Goal: Task Accomplishment & Management: Manage account settings

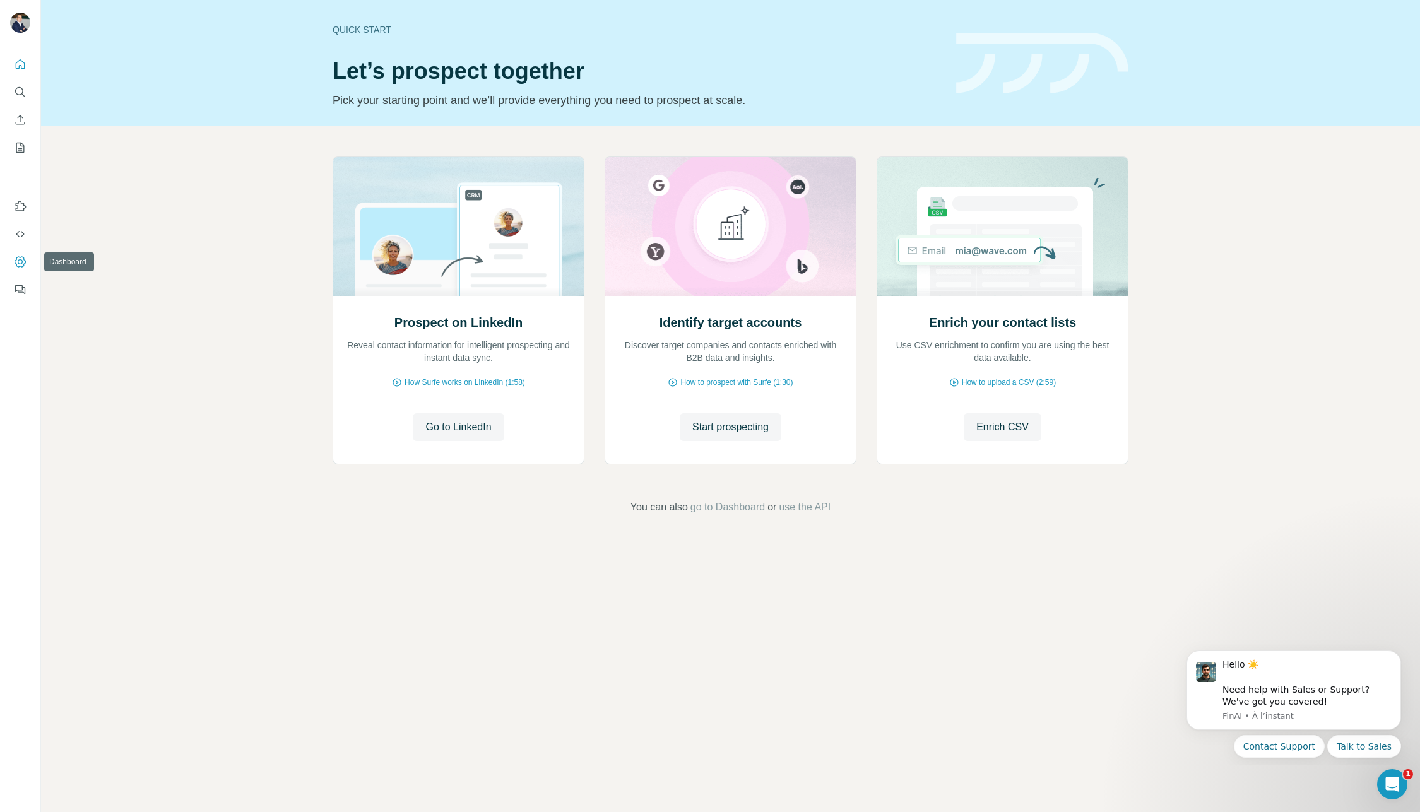
click at [20, 263] on icon "Dashboard" at bounding box center [20, 262] width 13 height 13
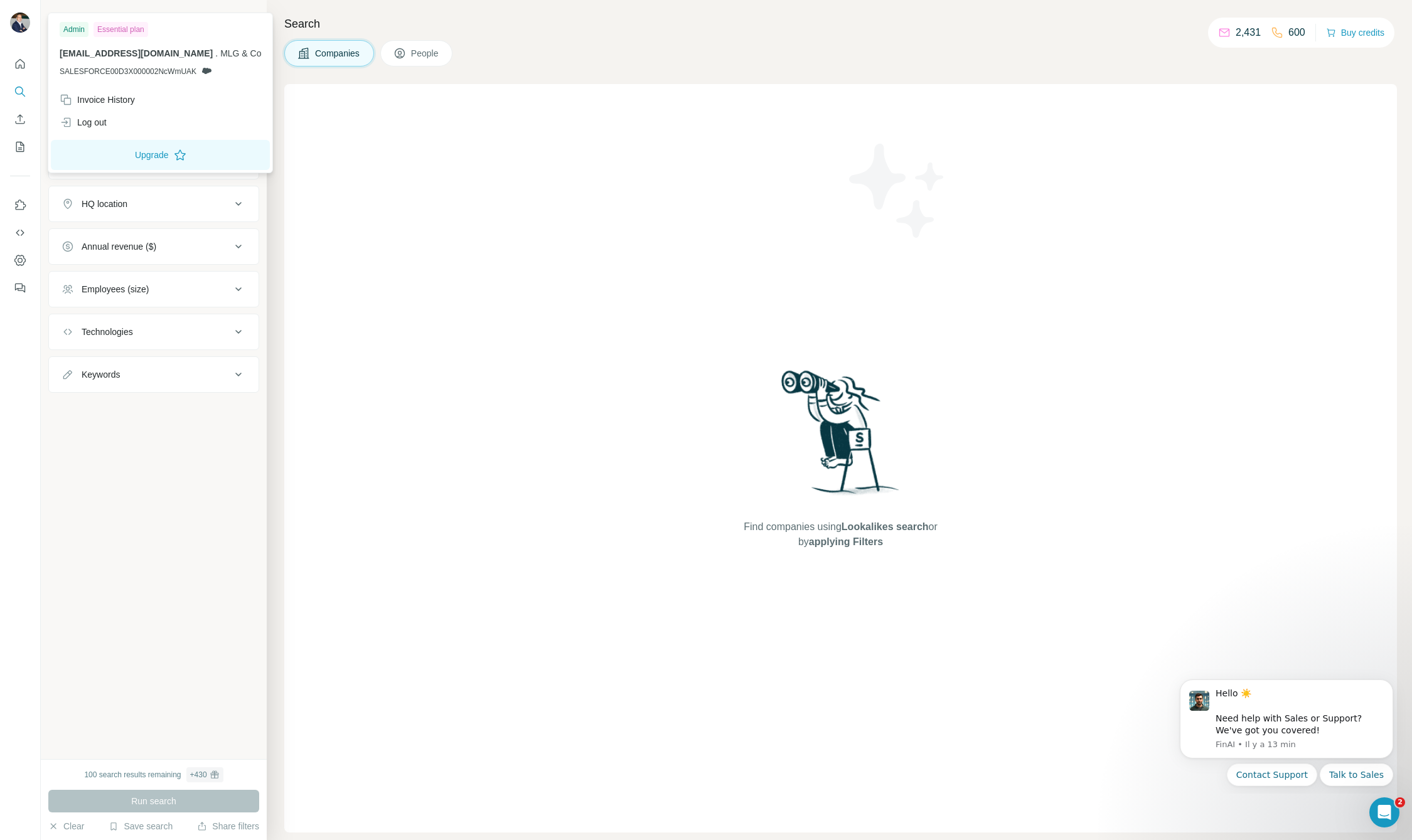
click at [20, 15] on img at bounding box center [20, 23] width 20 height 20
click at [120, 28] on div "Essential plan" at bounding box center [120, 29] width 55 height 15
click at [69, 29] on div "Admin" at bounding box center [74, 29] width 29 height 15
click at [348, 154] on div "Find companies using Lookalikes search or by applying Filters" at bounding box center [840, 458] width 1113 height 749
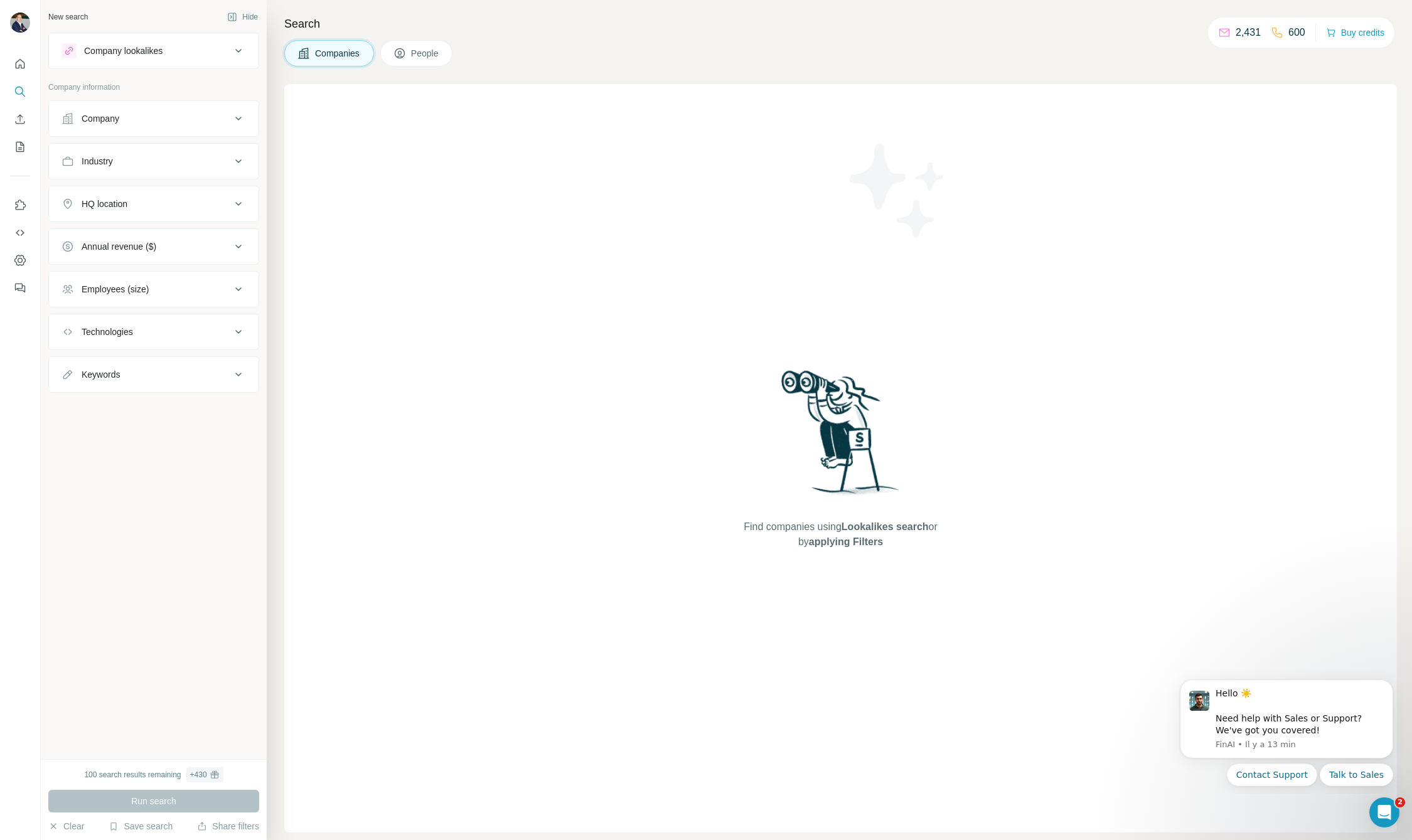
click at [133, 56] on div "Company lookalikes" at bounding box center [123, 51] width 79 height 13
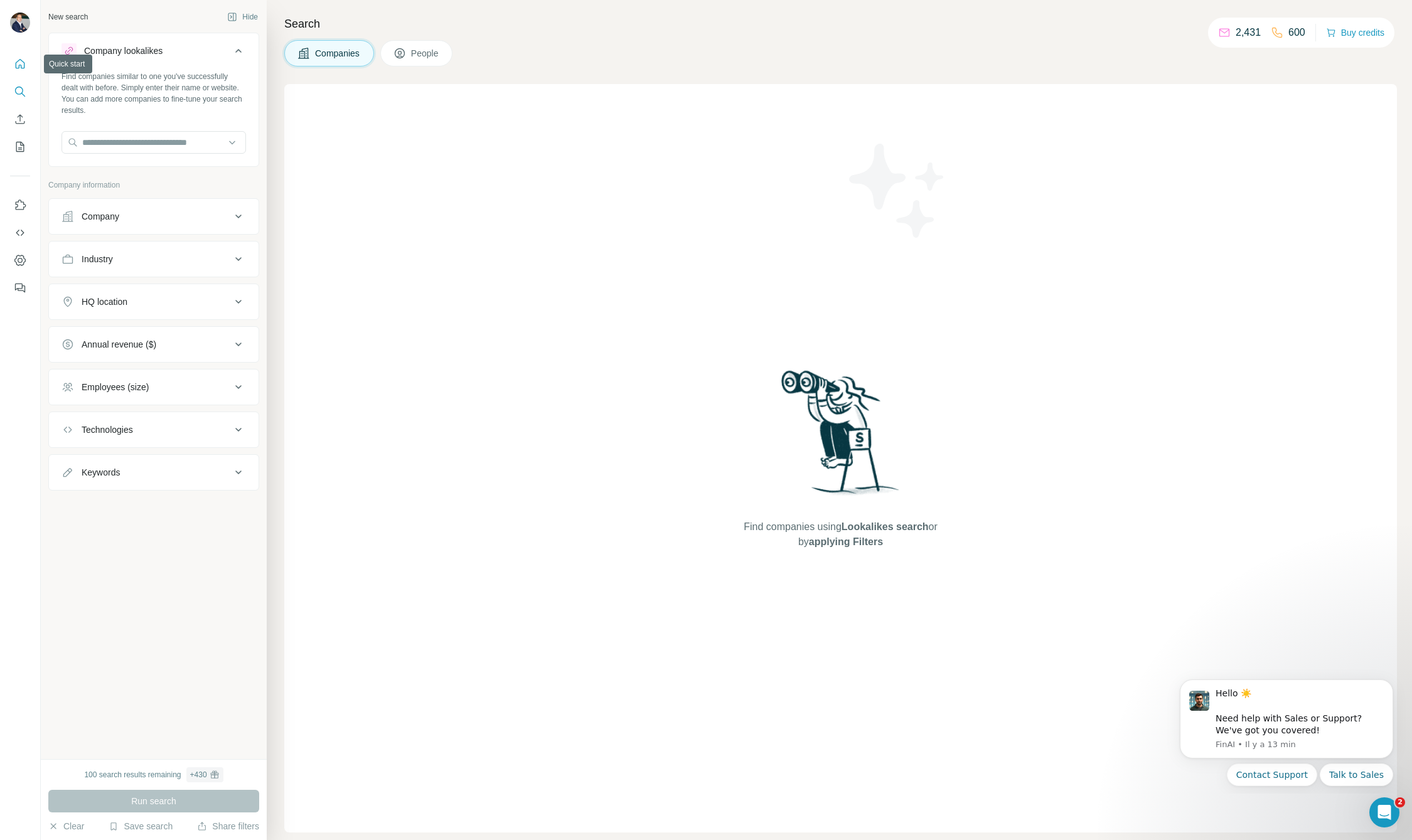
click at [20, 62] on icon "Quick start" at bounding box center [20, 64] width 13 height 13
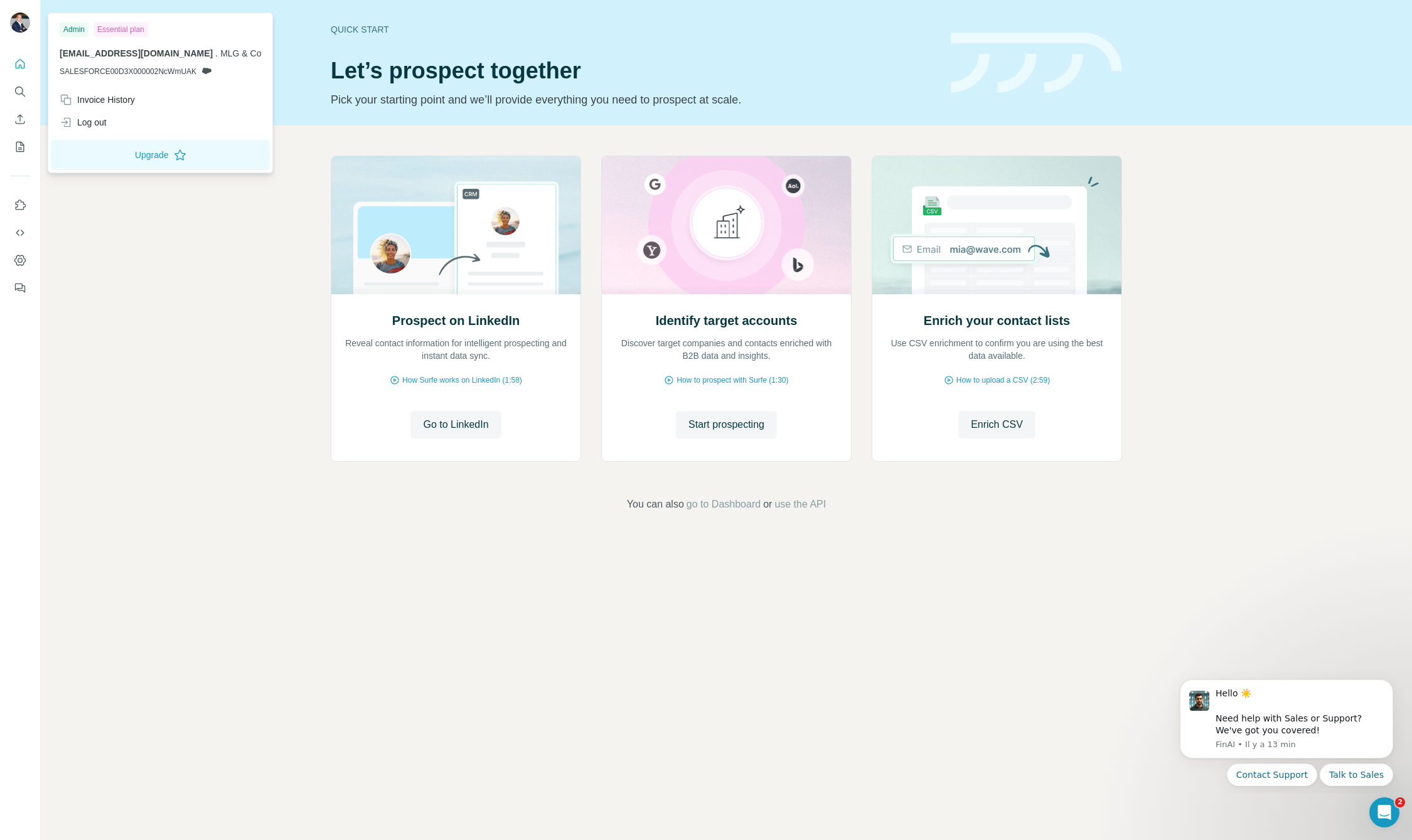
click at [68, 26] on div "Admin" at bounding box center [74, 29] width 29 height 15
click at [133, 27] on div "Essential plan" at bounding box center [120, 29] width 55 height 15
click at [77, 30] on div "Admin" at bounding box center [74, 29] width 29 height 15
click at [124, 28] on div "Essential plan" at bounding box center [120, 29] width 55 height 15
click at [93, 102] on div "Invoice History" at bounding box center [97, 99] width 76 height 13
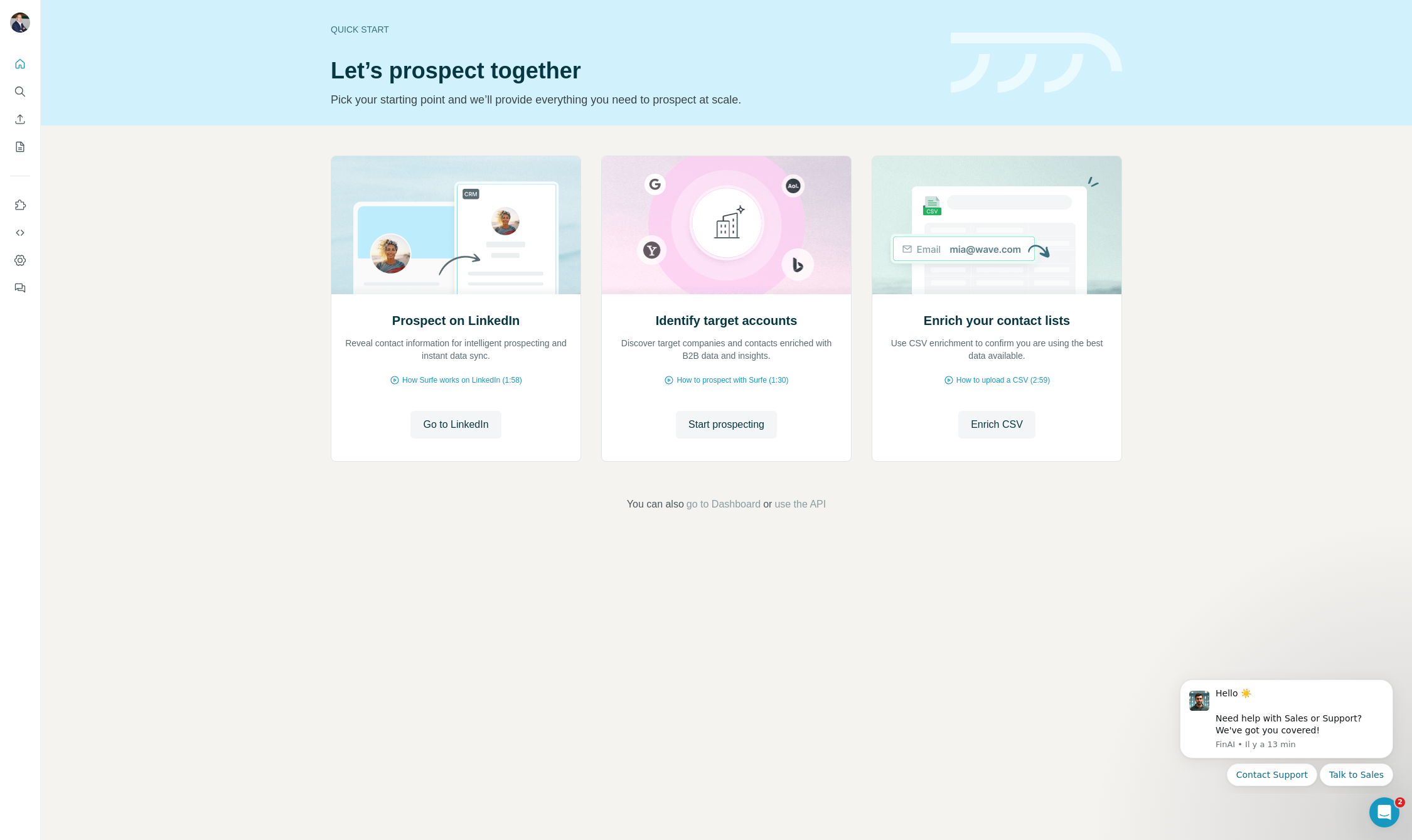
click at [162, 339] on div "Prospect on LinkedIn Reveal contact information for intelligent prospecting and…" at bounding box center [726, 333] width 1371 height 417
click at [19, 261] on icon "Dashboard" at bounding box center [20, 259] width 5 height 5
click at [466, 426] on span "Go to LinkedIn" at bounding box center [455, 424] width 66 height 15
